Goal: Register for event/course

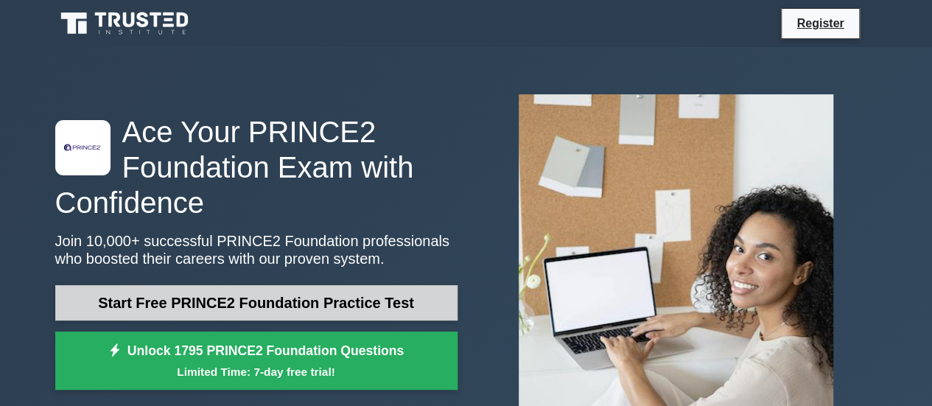
click at [370, 299] on link "Start Free PRINCE2 Foundation Practice Test" at bounding box center [256, 302] width 402 height 35
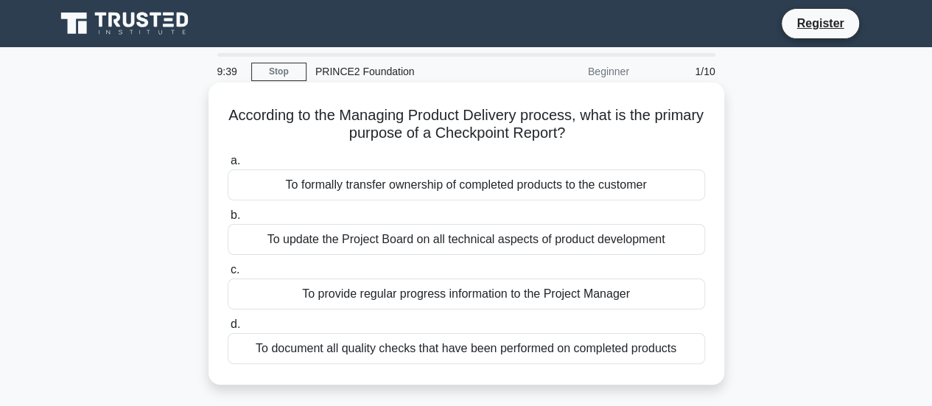
click at [462, 121] on h5 "According to the Managing Product Delivery process, what is the primary purpose…" at bounding box center [466, 124] width 480 height 37
click at [673, 191] on div "To formally transfer ownership of completed products to the customer" at bounding box center [466, 184] width 477 height 31
click at [228, 166] on input "a. To formally transfer ownership of completed products to the customer" at bounding box center [228, 161] width 0 height 10
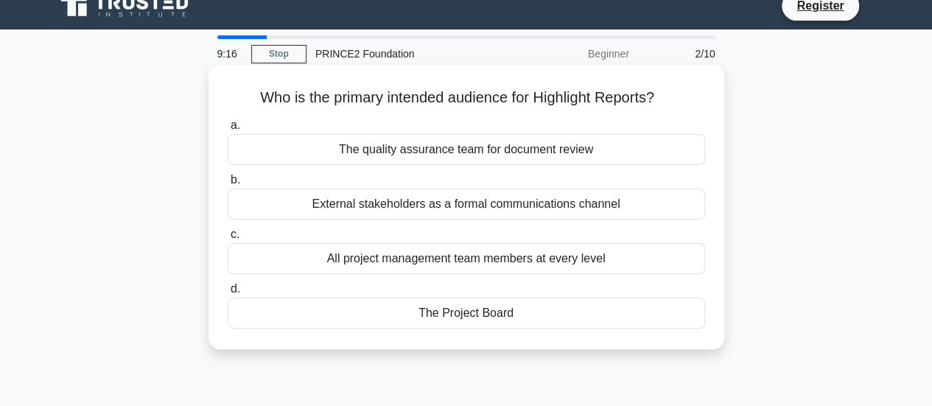
scroll to position [52, 0]
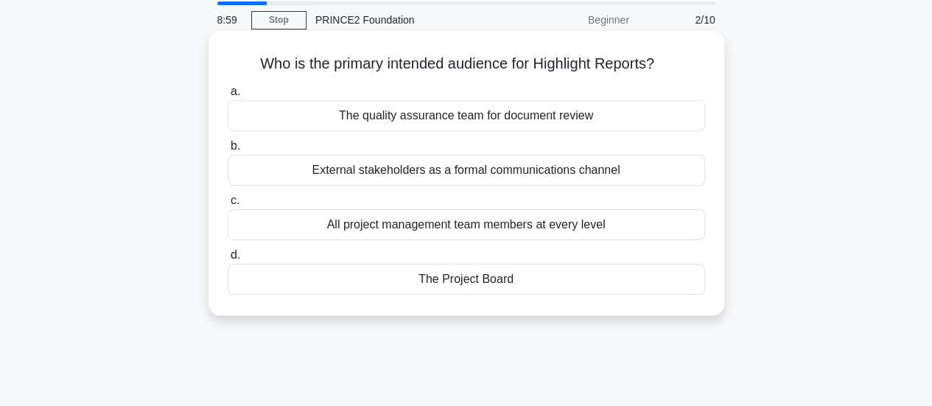
click at [496, 291] on div "The Project Board" at bounding box center [466, 279] width 477 height 31
click at [228, 260] on input "d. The Project Board" at bounding box center [228, 255] width 0 height 10
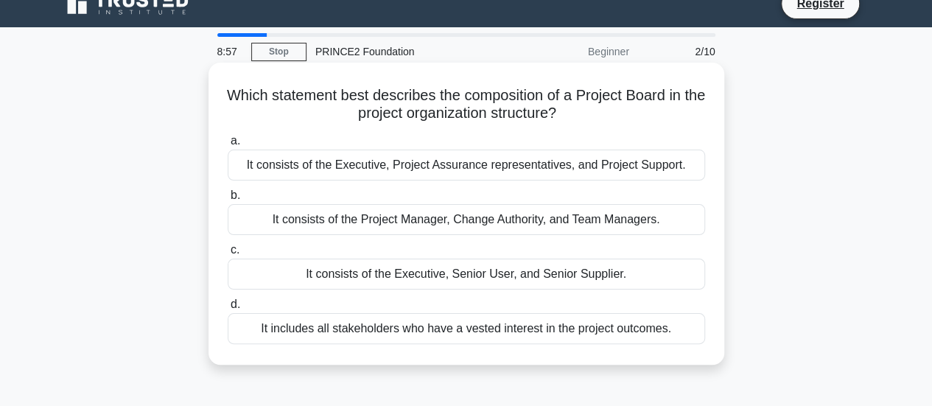
scroll to position [0, 0]
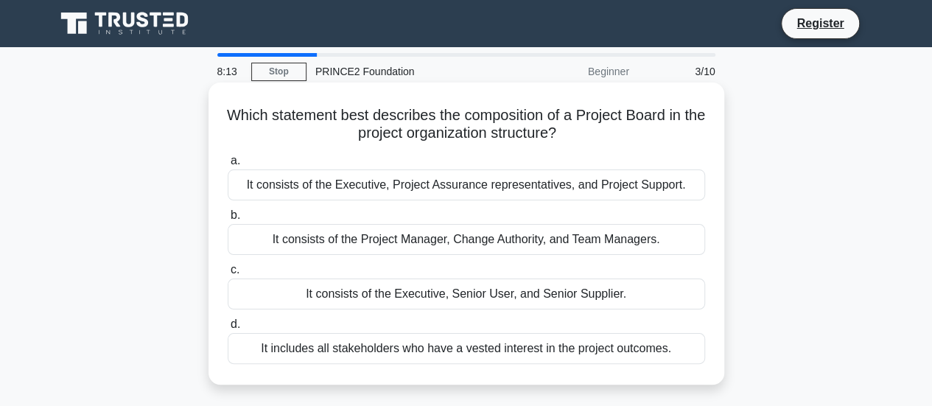
click at [560, 291] on div "It consists of the Executive, Senior User, and Senior Supplier." at bounding box center [466, 293] width 477 height 31
click at [228, 275] on input "c. It consists of the Executive, Senior User, and Senior Supplier." at bounding box center [228, 270] width 0 height 10
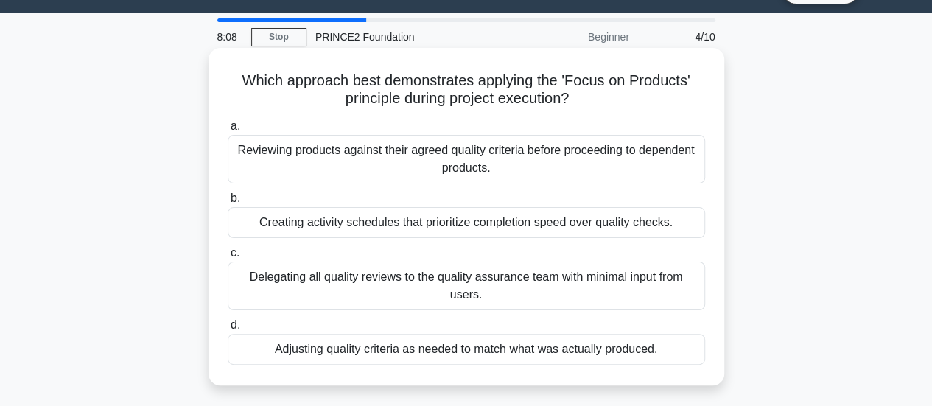
scroll to position [54, 0]
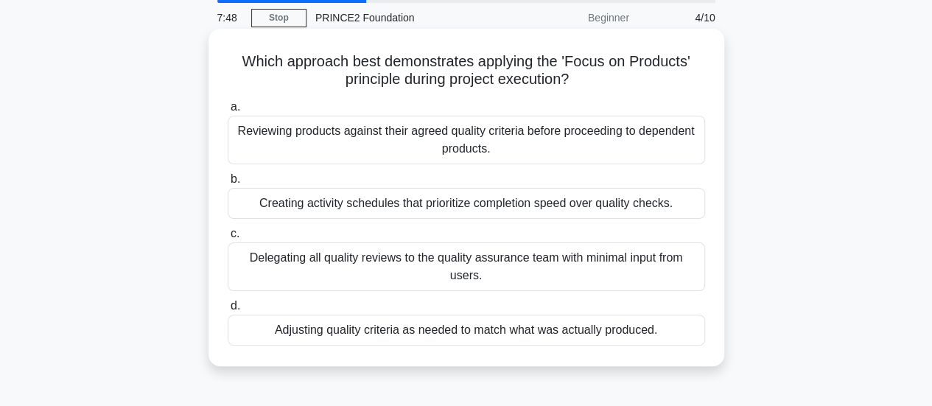
click at [424, 124] on div "Reviewing products against their agreed quality criteria before proceeding to d…" at bounding box center [466, 140] width 477 height 49
click at [228, 112] on input "a. Reviewing products against their agreed quality criteria before proceeding t…" at bounding box center [228, 107] width 0 height 10
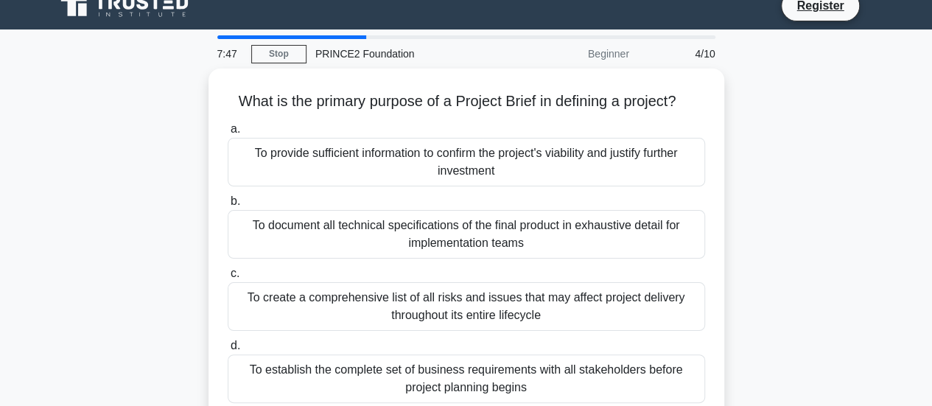
scroll to position [0, 0]
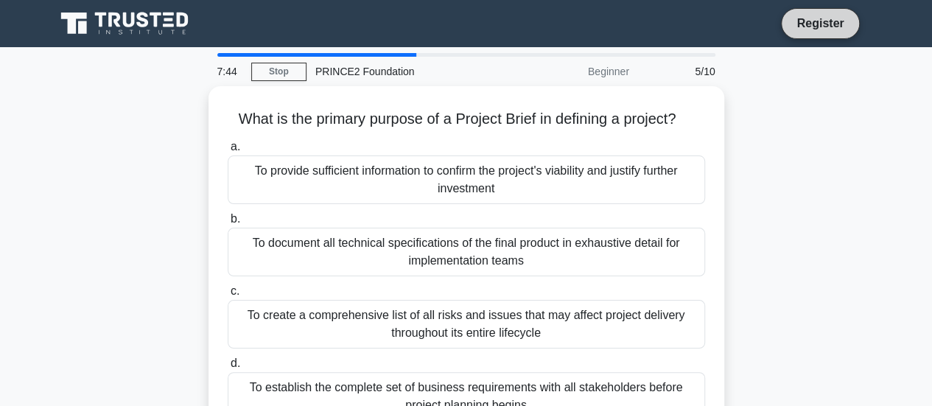
click at [812, 31] on link "Register" at bounding box center [819, 23] width 65 height 18
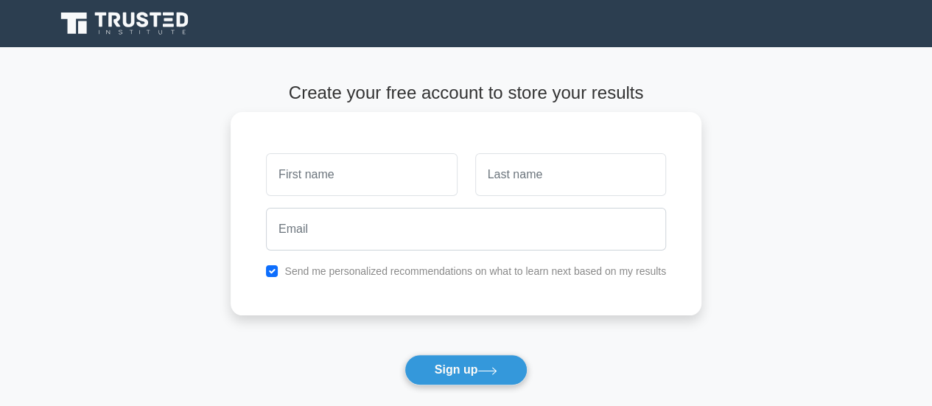
click at [353, 170] on input "text" at bounding box center [361, 174] width 191 height 43
type input "MARYAM"
click at [540, 172] on input "text" at bounding box center [570, 174] width 191 height 43
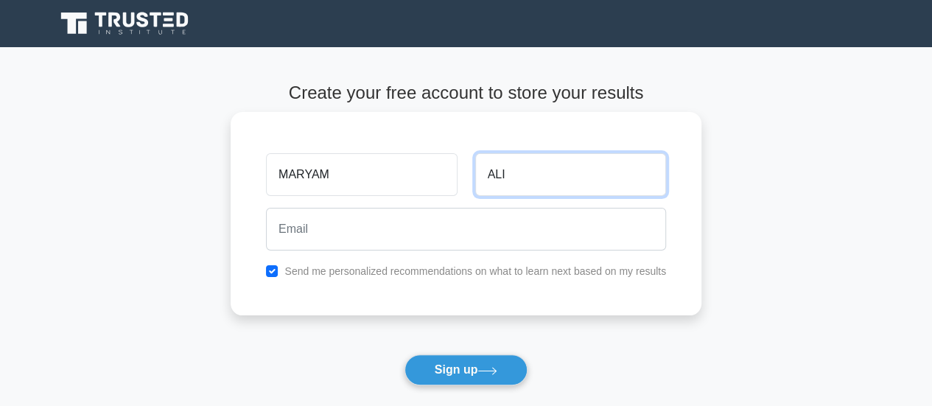
type input "ALI"
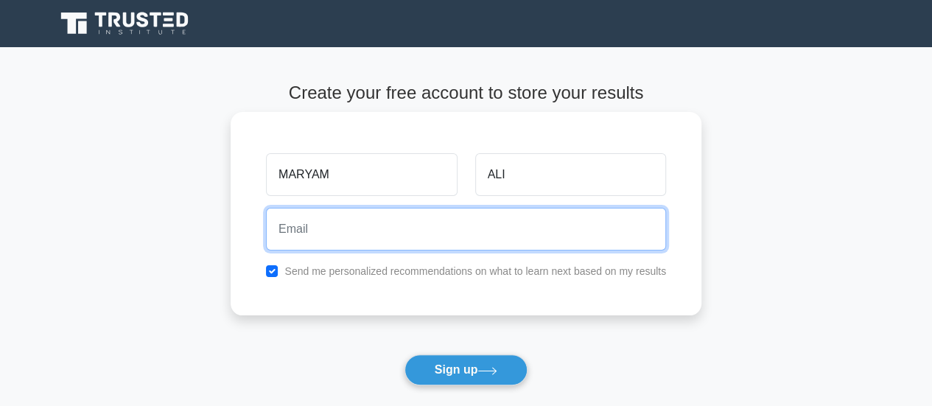
click at [394, 216] on input "email" at bounding box center [466, 229] width 400 height 43
type input "marryamali2002@gmail.com"
click at [361, 225] on input "marryamali2002@gmail.com" at bounding box center [466, 229] width 400 height 43
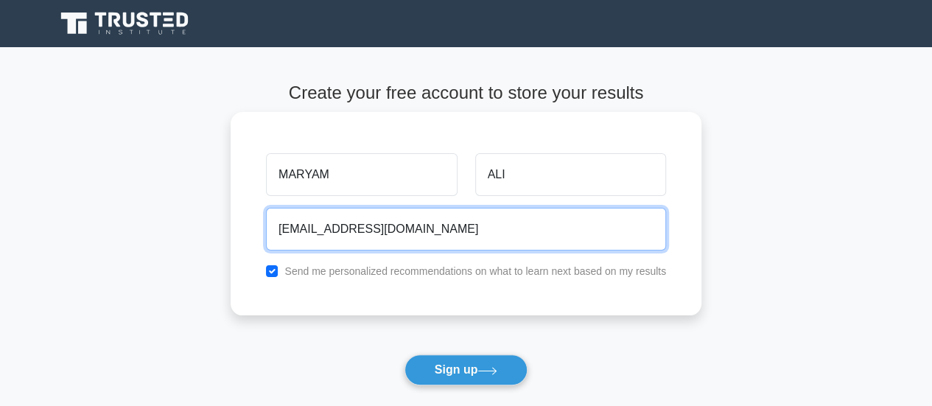
click at [361, 225] on input "marryamali2002@gmail.com" at bounding box center [466, 229] width 400 height 43
click at [386, 230] on input "email" at bounding box center [466, 229] width 400 height 43
type input "marryamali2002@gmail.com"
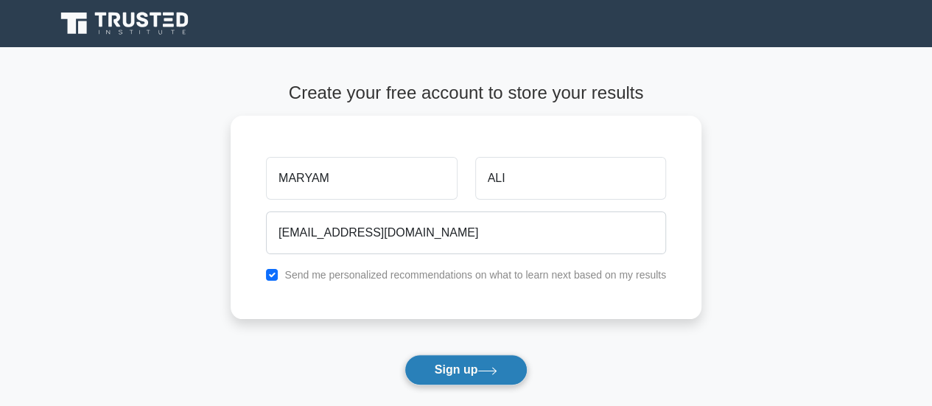
click at [460, 369] on button "Sign up" at bounding box center [466, 369] width 124 height 31
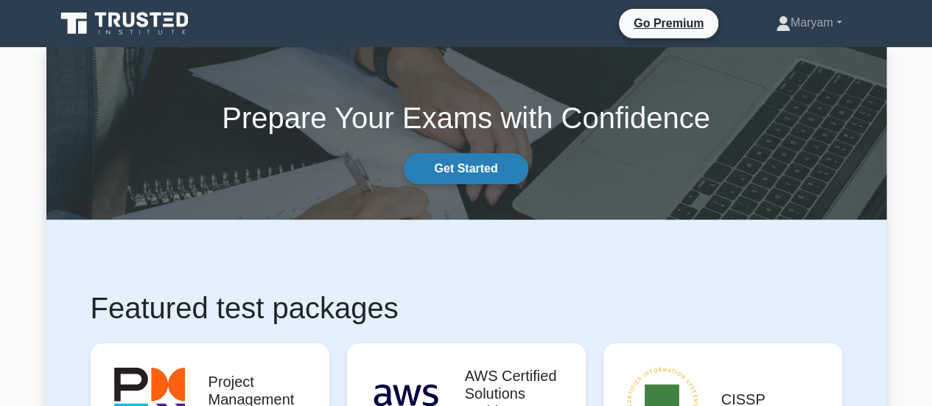
click at [471, 177] on link "Get Started" at bounding box center [466, 168] width 124 height 31
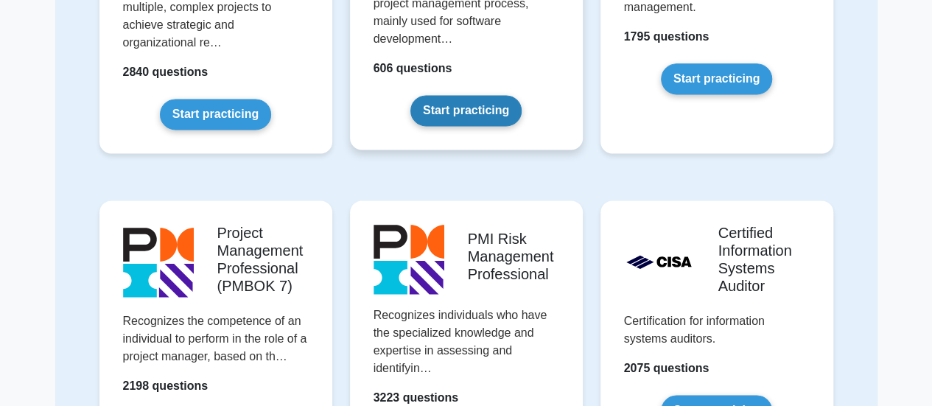
scroll to position [875, 0]
